Goal: Task Accomplishment & Management: Complete application form

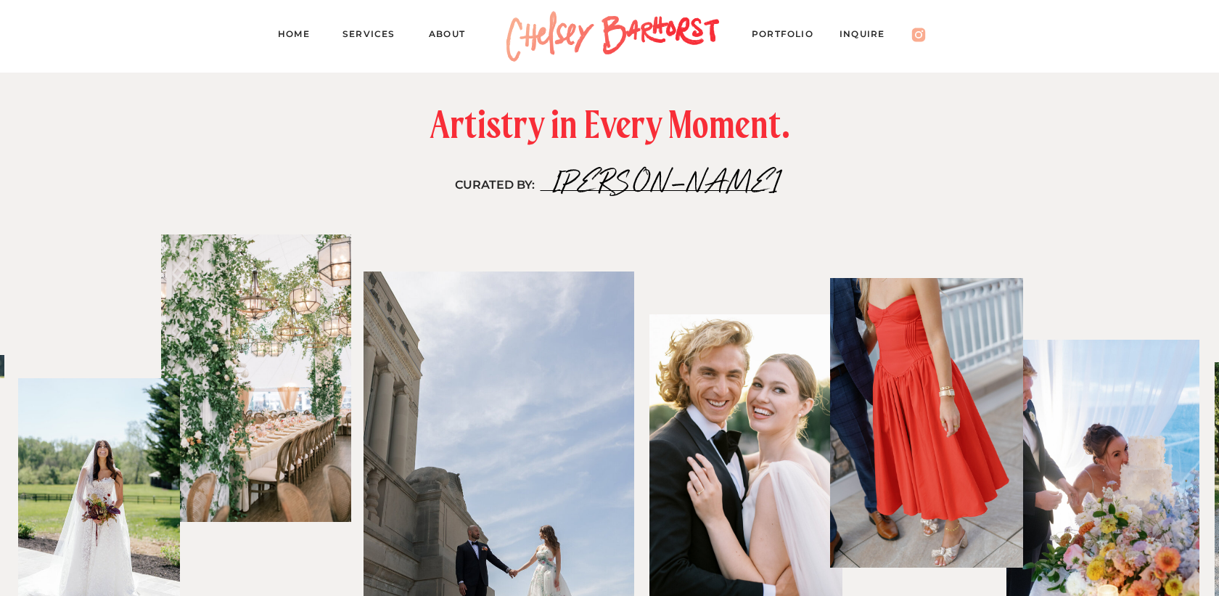
scroll to position [3136, 0]
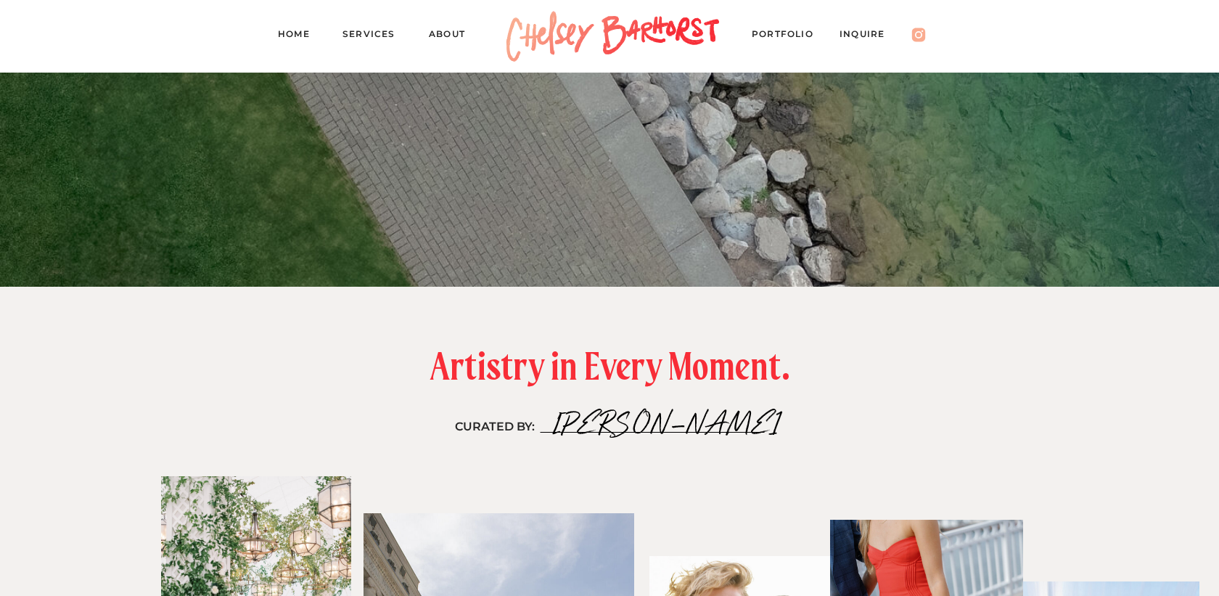
click at [366, 34] on nav "Services" at bounding box center [374, 36] width 65 height 20
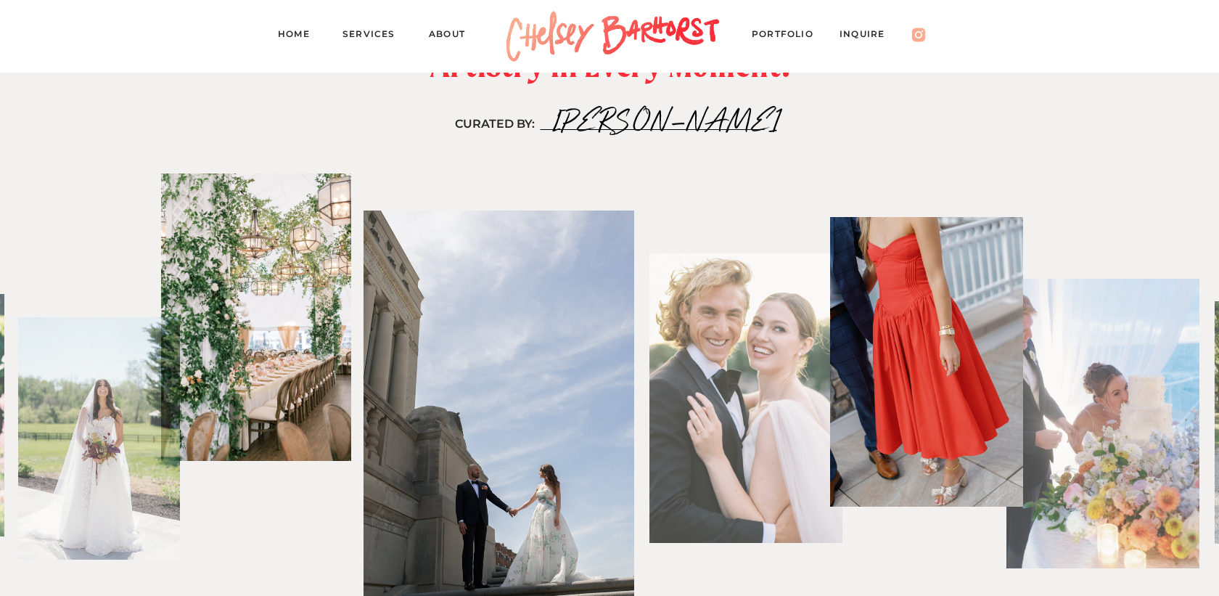
scroll to position [2986, 0]
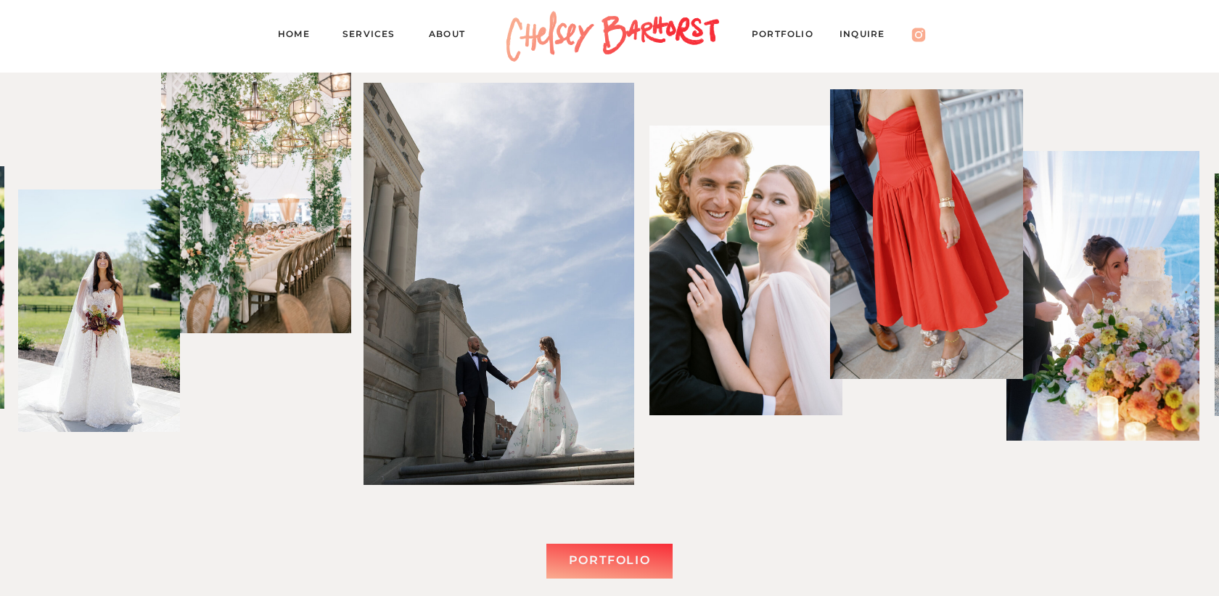
click at [859, 34] on nav "Inquire" at bounding box center [868, 36] width 59 height 20
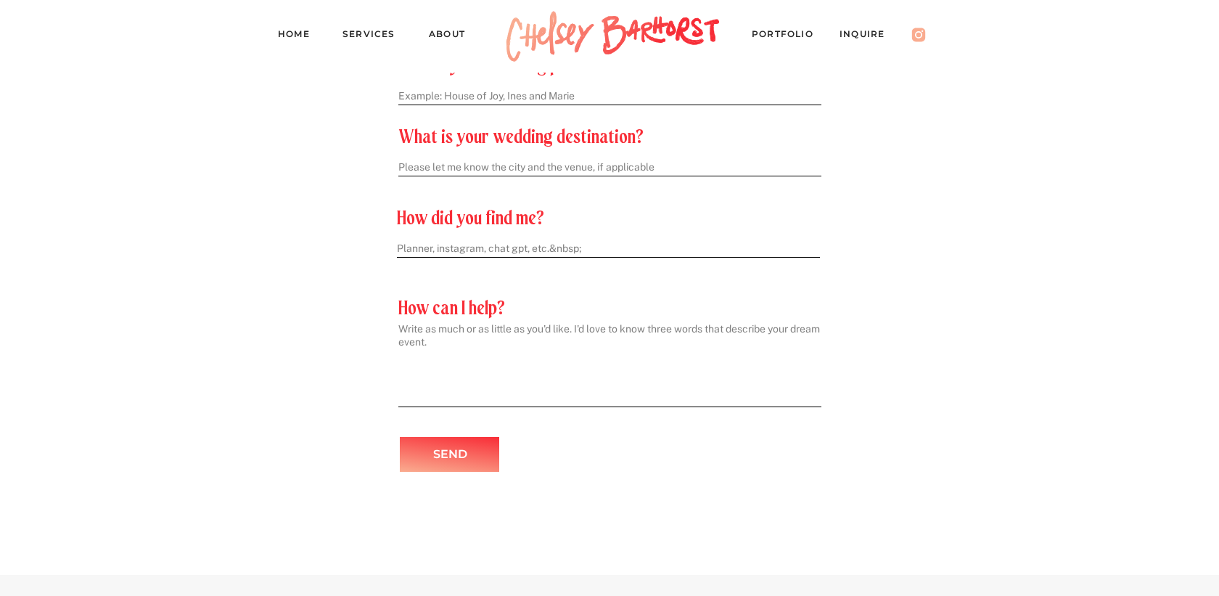
scroll to position [860, 0]
